Goal: Task Accomplishment & Management: Complete application form

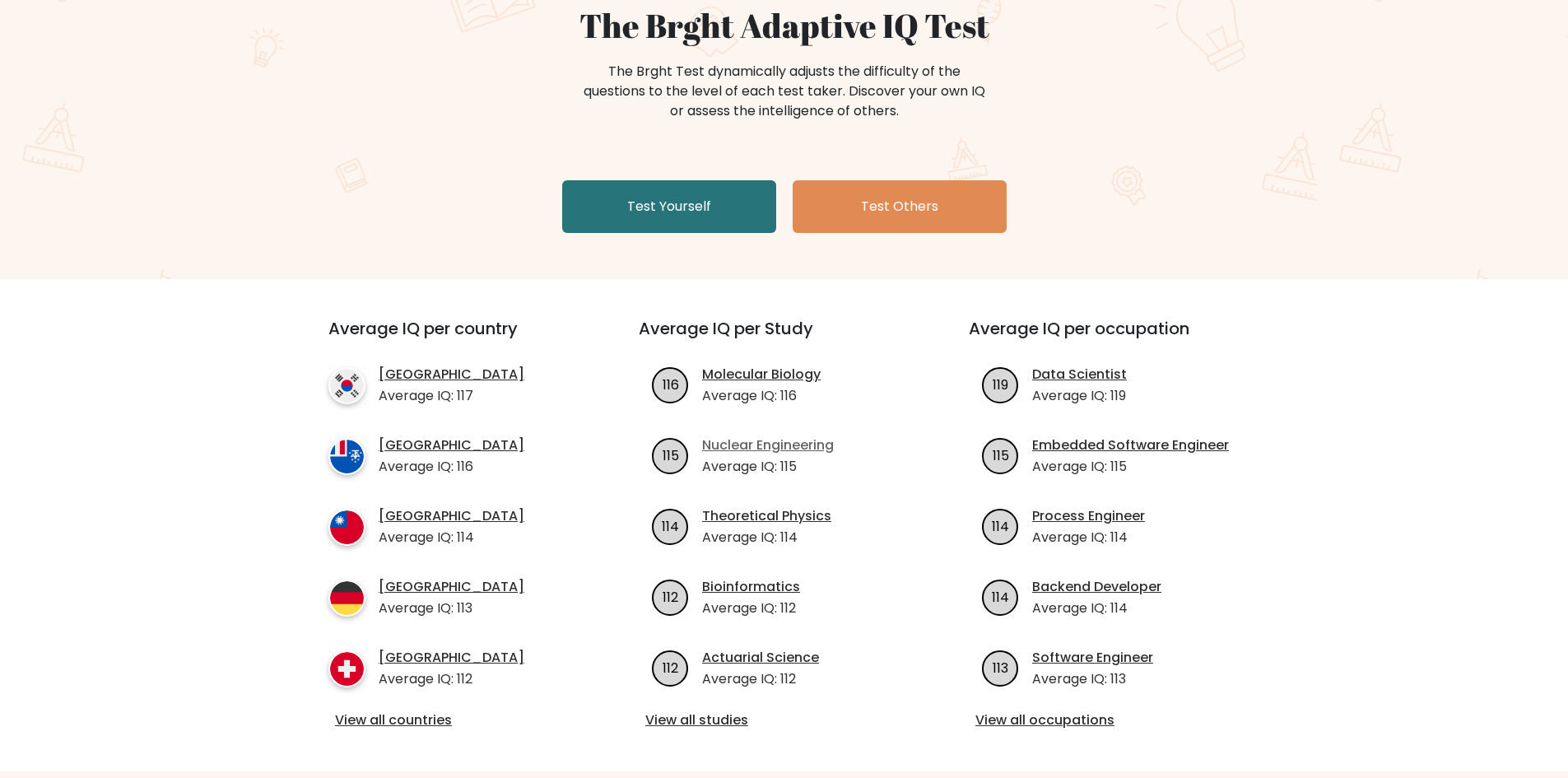
scroll to position [165, 0]
click at [659, 200] on link "Test Yourself" at bounding box center [668, 205] width 214 height 53
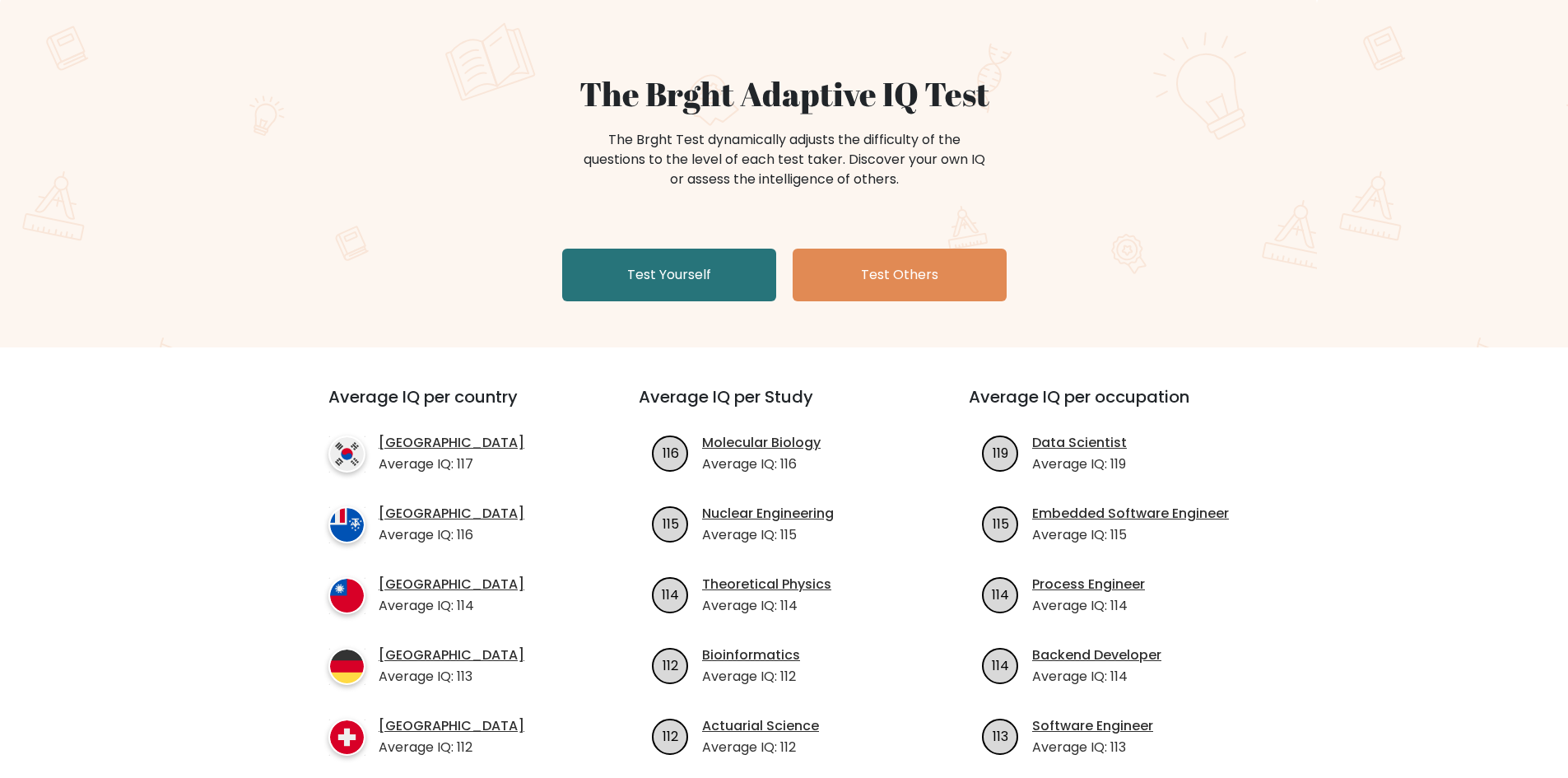
scroll to position [83, 0]
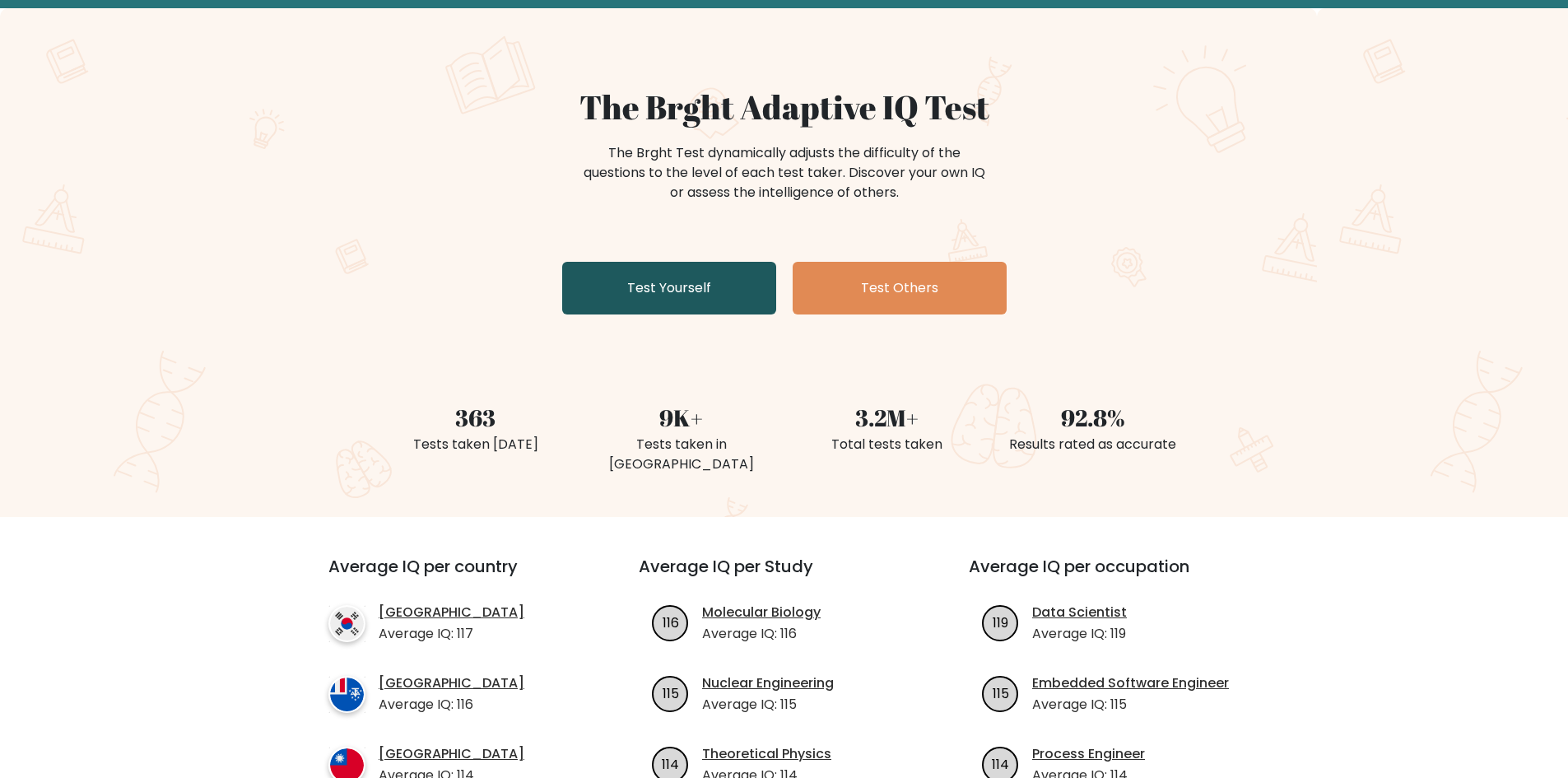
click at [663, 285] on link "Test Yourself" at bounding box center [668, 288] width 214 height 53
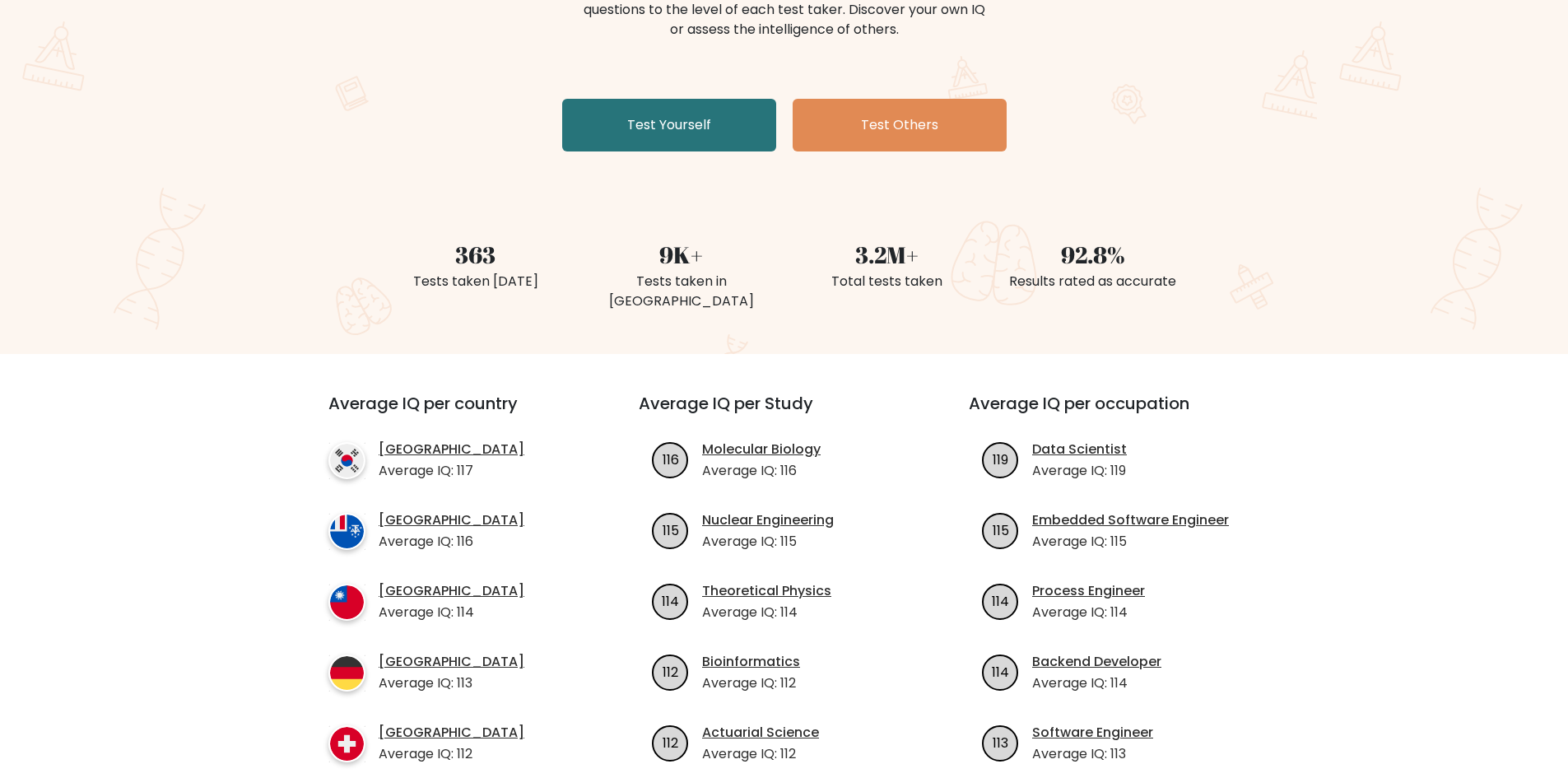
scroll to position [0, 0]
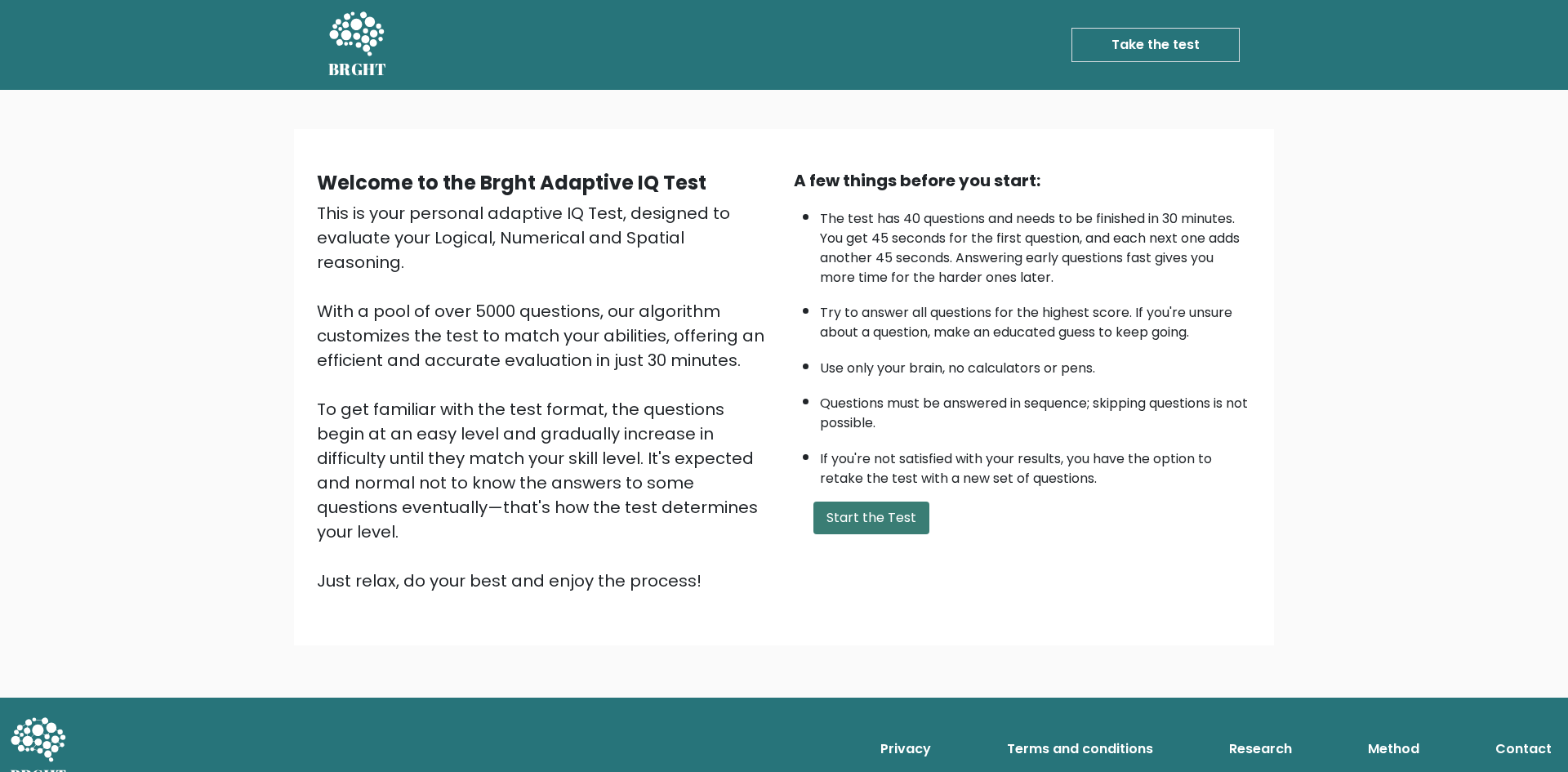
click at [872, 525] on button "Start the Test" at bounding box center [871, 518] width 116 height 32
click at [852, 516] on button "Start the Test" at bounding box center [871, 518] width 116 height 32
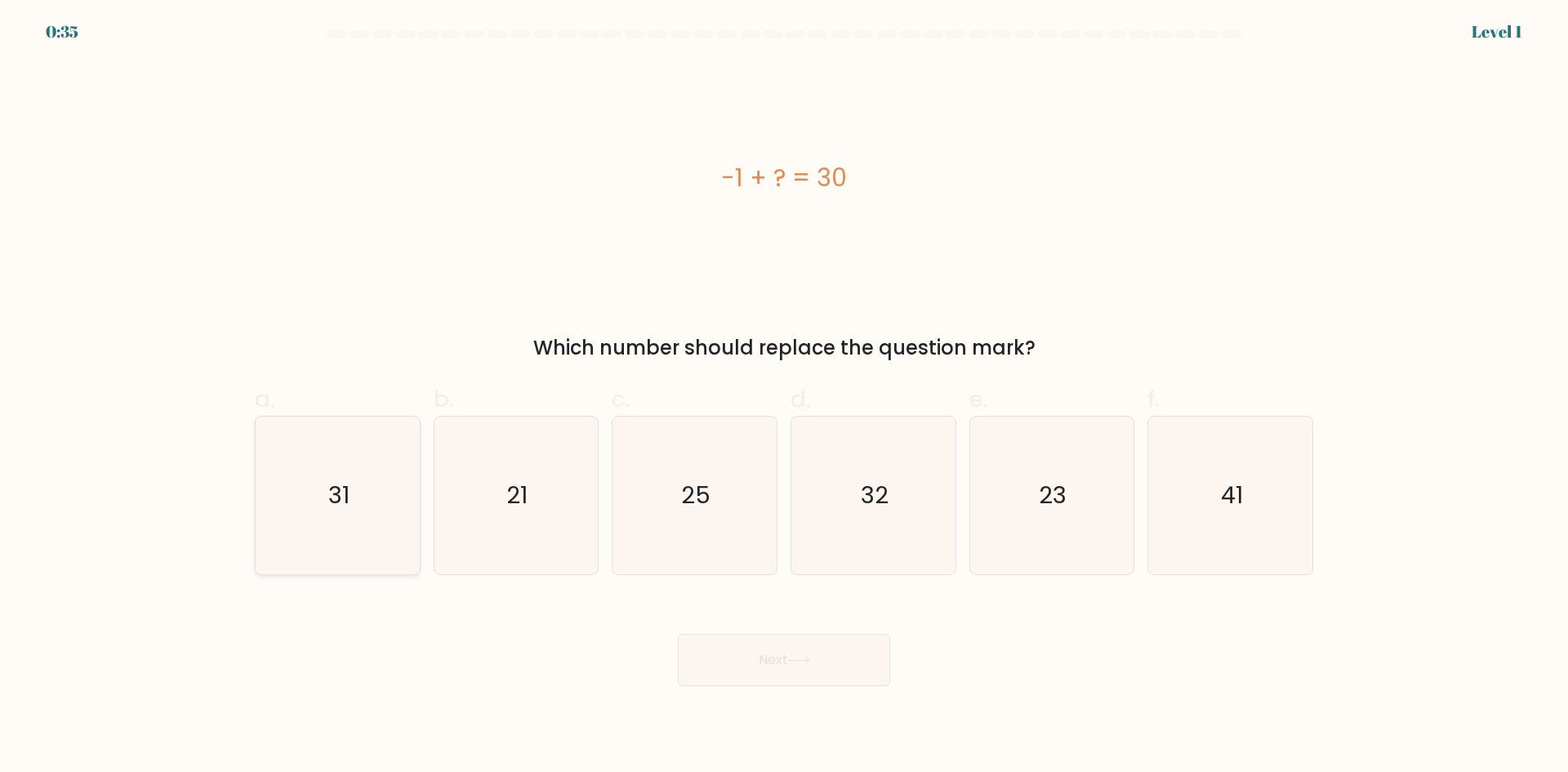
click at [376, 514] on icon "31" at bounding box center [337, 495] width 158 height 158
click at [784, 397] on input "a. 31" at bounding box center [784, 391] width 1 height 11
radio input "true"
click at [805, 665] on button "Next" at bounding box center [784, 660] width 212 height 52
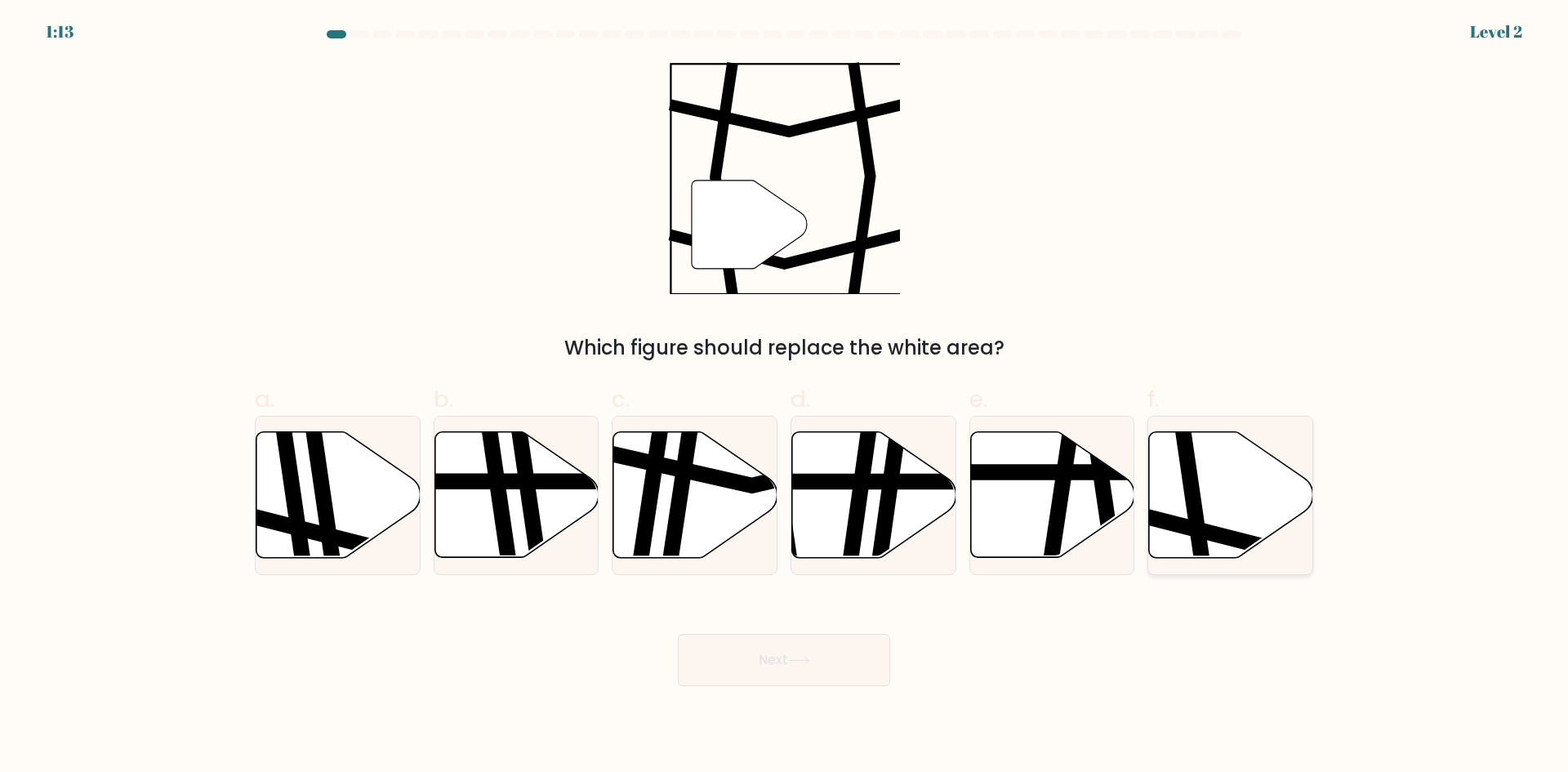
click at [1184, 540] on icon at bounding box center [1231, 494] width 164 height 125
click at [784, 397] on input "f." at bounding box center [784, 391] width 1 height 11
radio input "true"
click at [845, 665] on button "Next" at bounding box center [784, 660] width 212 height 52
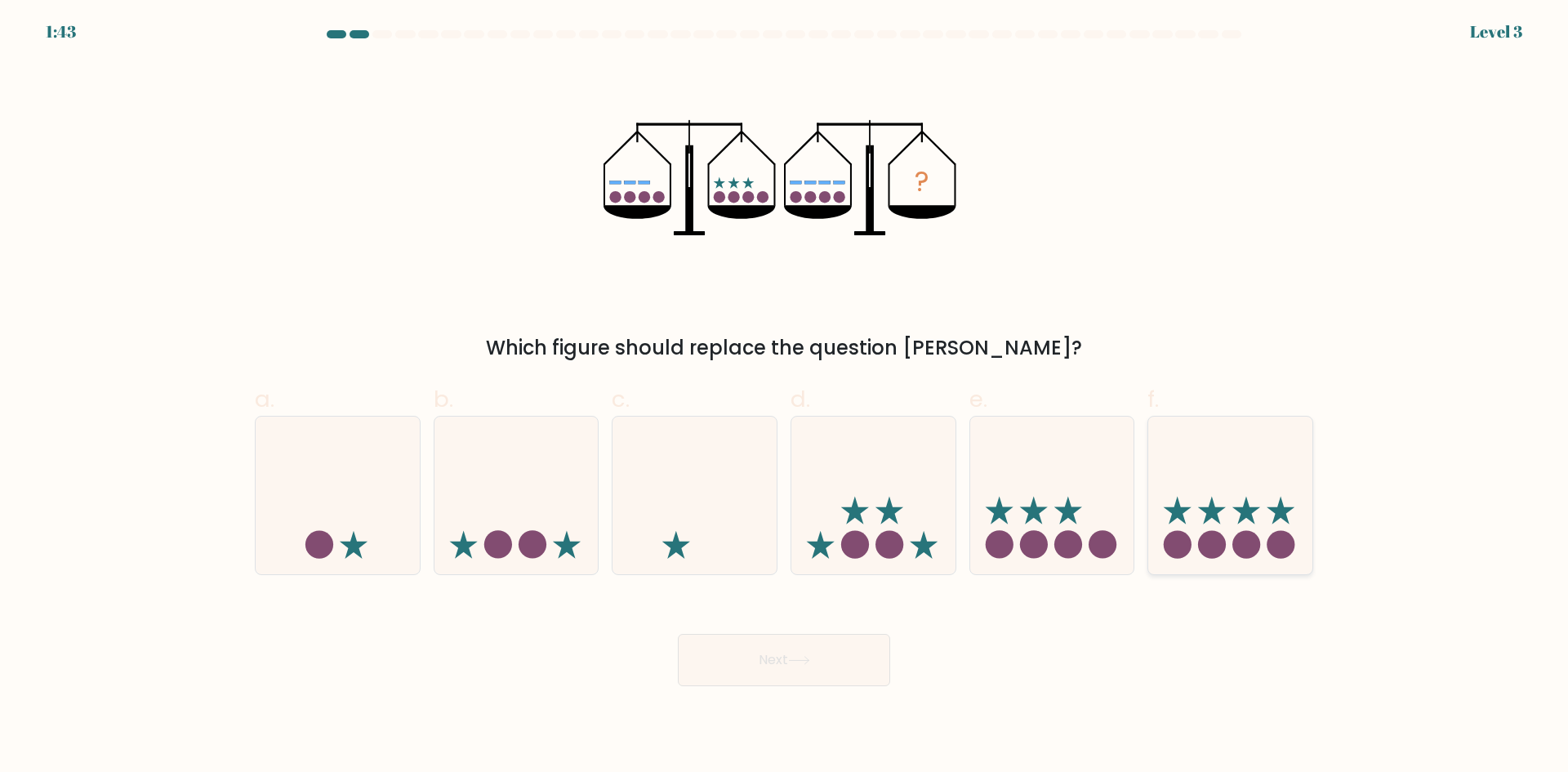
click at [1214, 537] on circle at bounding box center [1211, 545] width 28 height 28
click at [784, 397] on input "f." at bounding box center [784, 391] width 1 height 11
radio input "true"
click at [800, 654] on button "Next" at bounding box center [784, 660] width 212 height 52
click at [868, 666] on button "Next" at bounding box center [784, 660] width 212 height 52
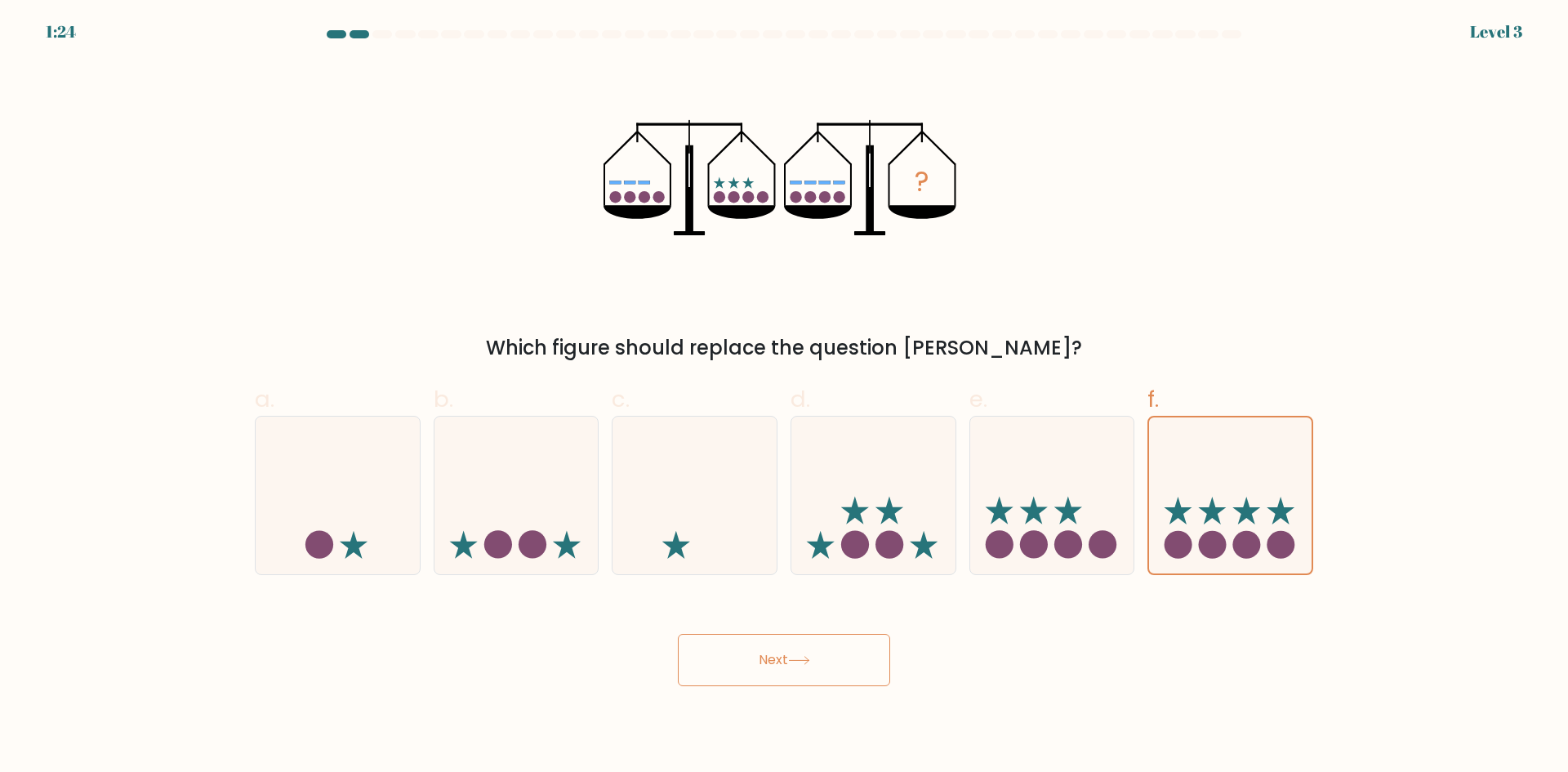
click at [825, 655] on button "Next" at bounding box center [784, 660] width 212 height 52
click at [371, 206] on div "? Which figure should replace the question mark?" at bounding box center [784, 212] width 1077 height 300
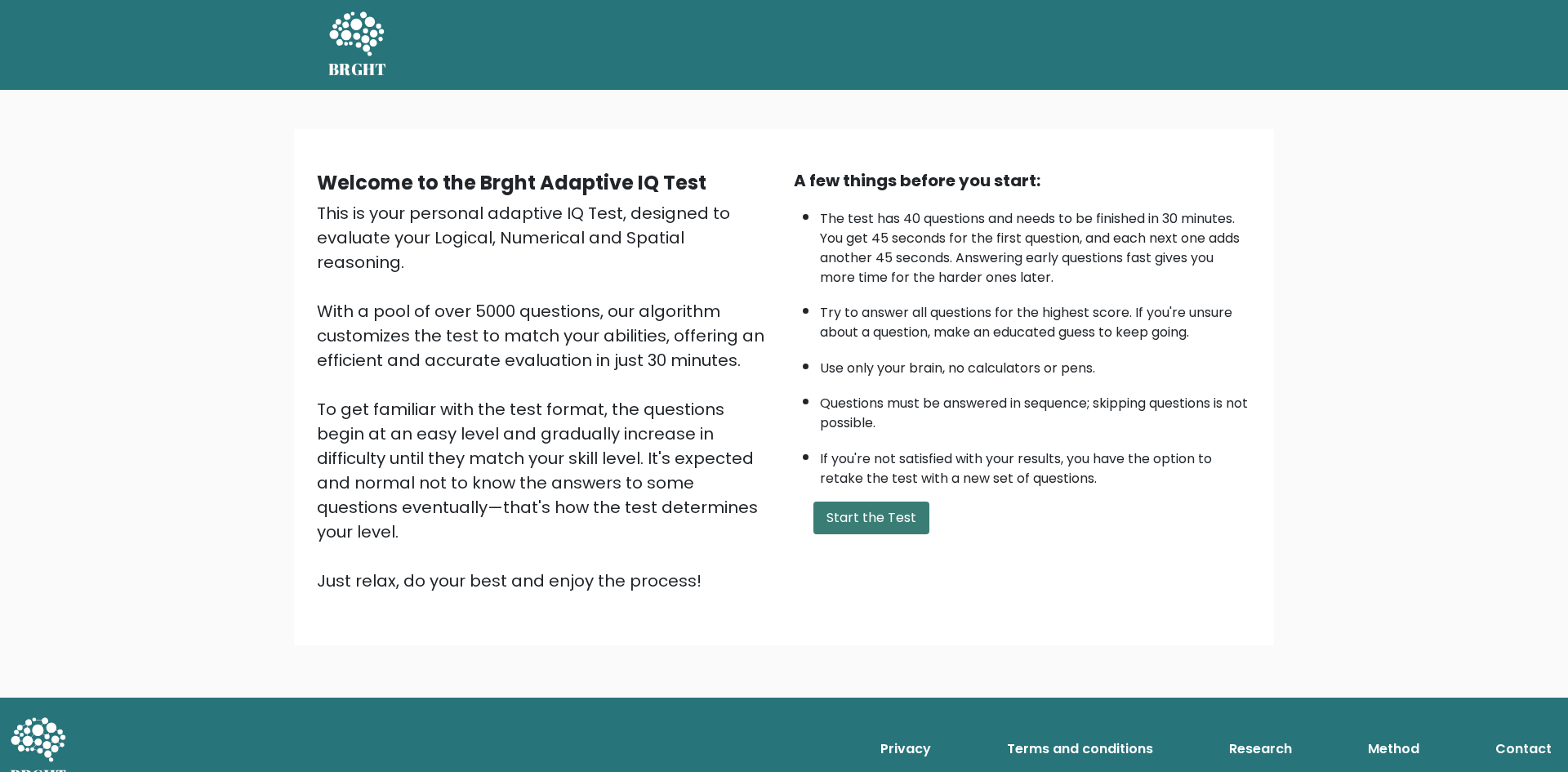
click at [880, 522] on button "Start the Test" at bounding box center [871, 518] width 116 height 32
click at [869, 513] on button "Start the Test" at bounding box center [871, 518] width 116 height 32
